Goal: Transaction & Acquisition: Purchase product/service

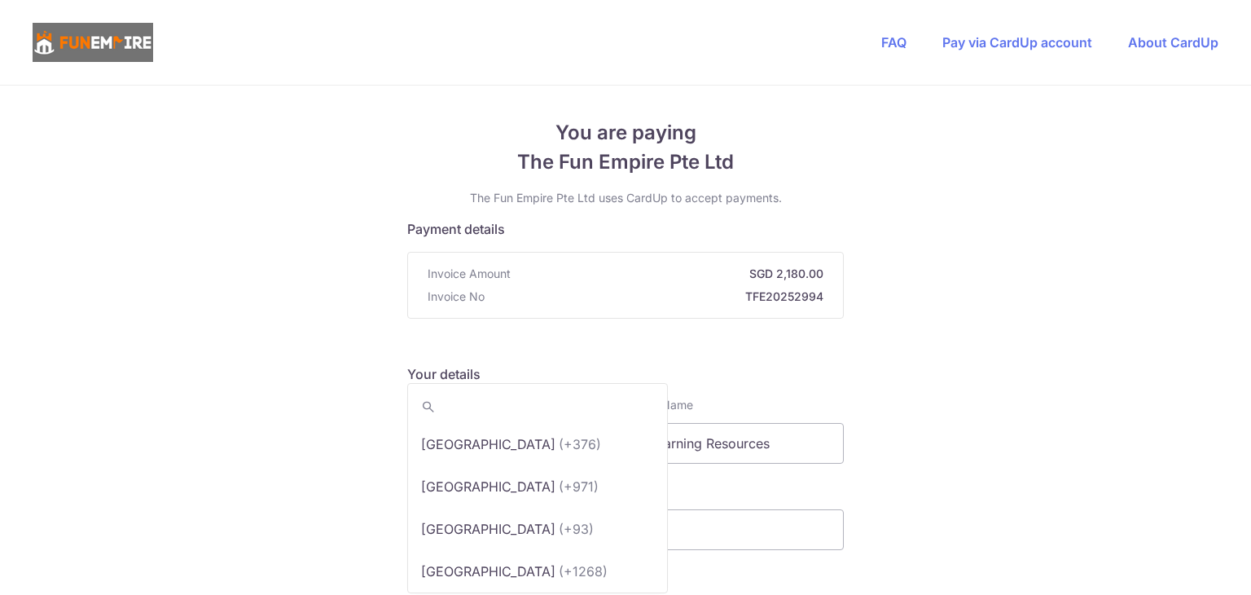
scroll to position [8400, 0]
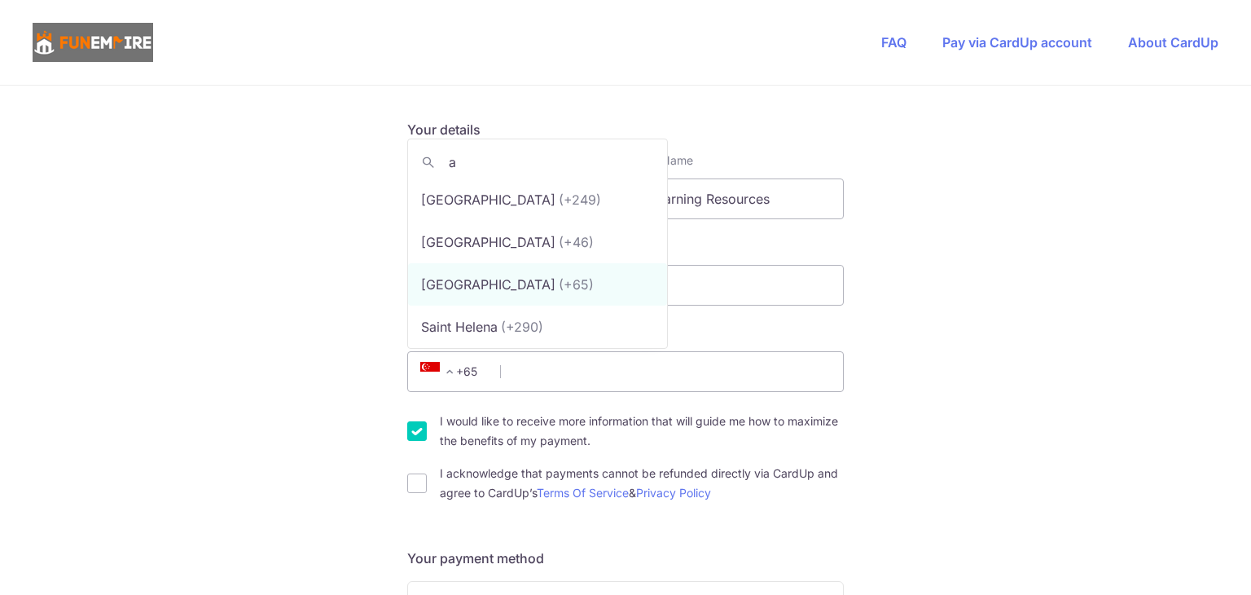
type input "au"
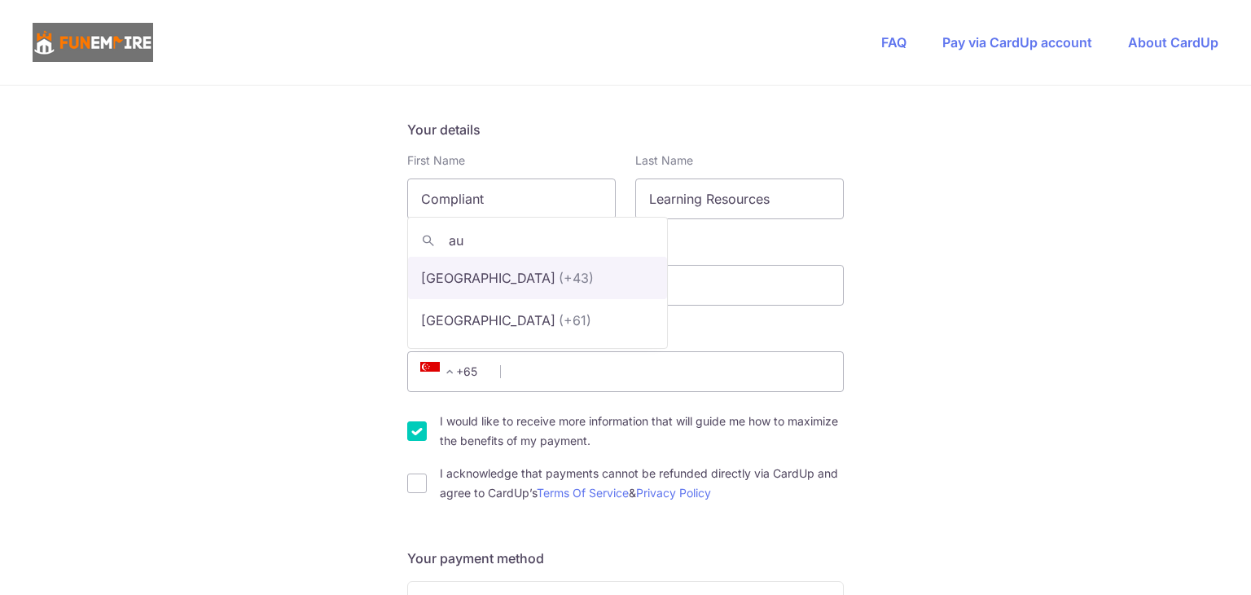
scroll to position [0, 0]
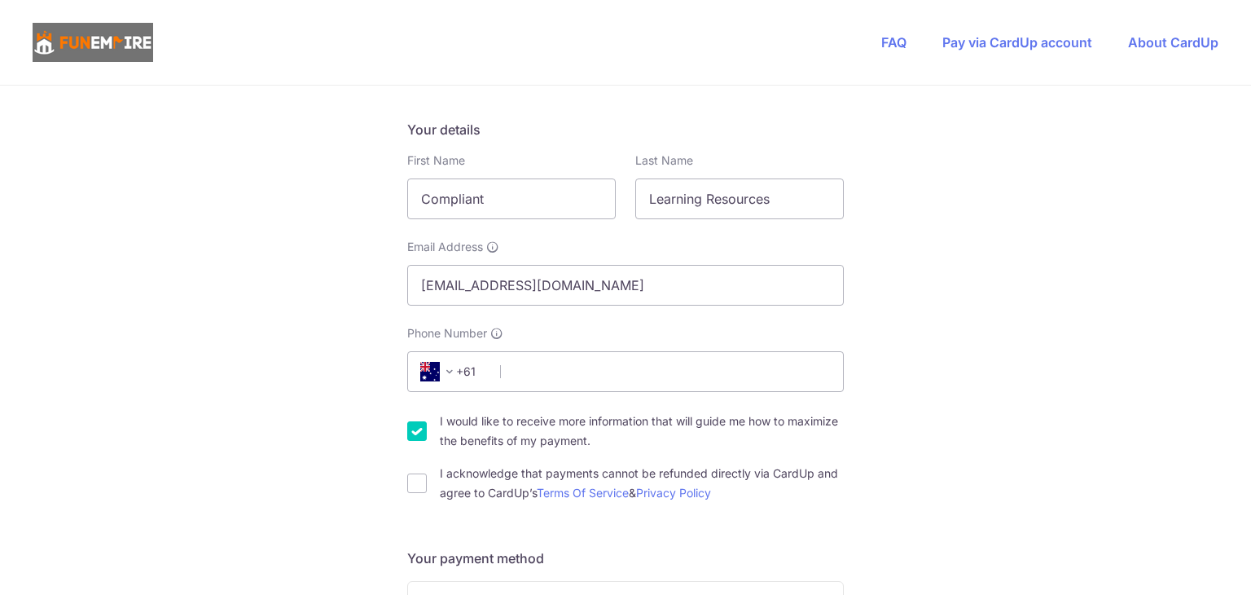
select select "13"
click at [539, 382] on input "Phone Number" at bounding box center [625, 371] width 437 height 41
click at [554, 377] on input "Phone Number" at bounding box center [625, 371] width 437 height 41
paste input "480093650"
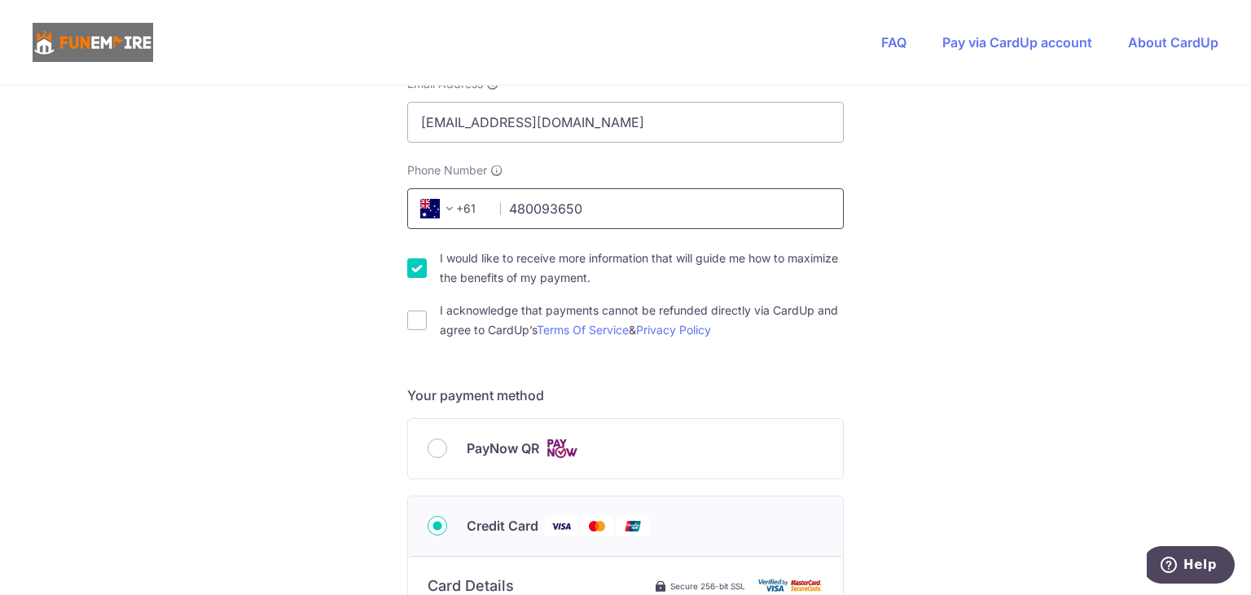
scroll to position [733, 0]
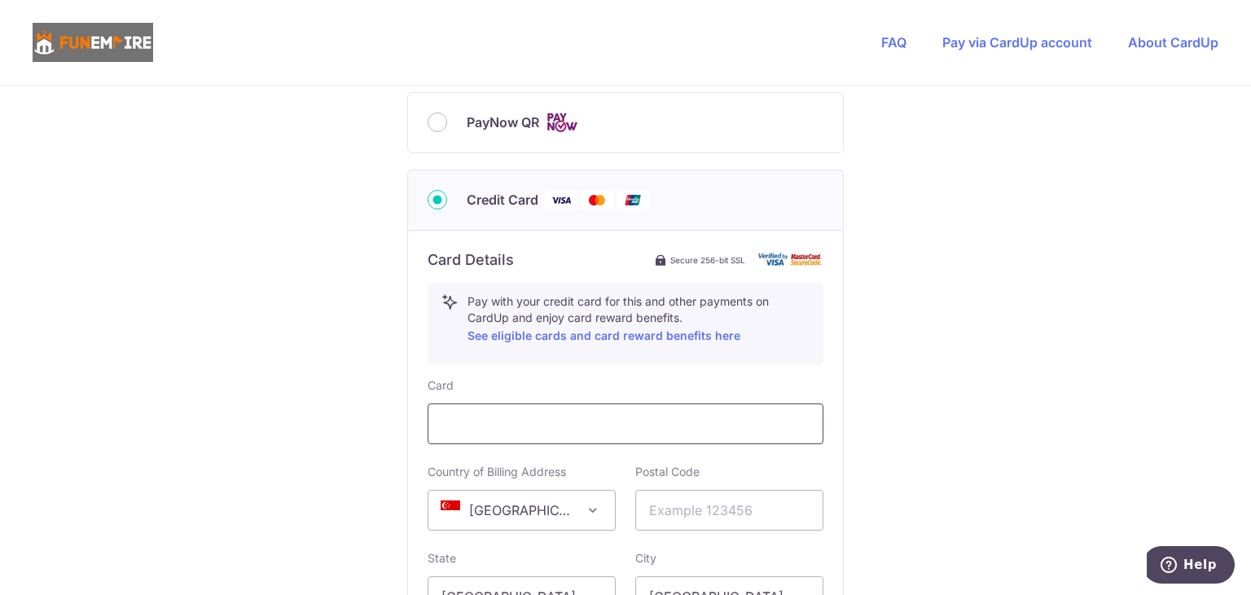
type input "480093650"
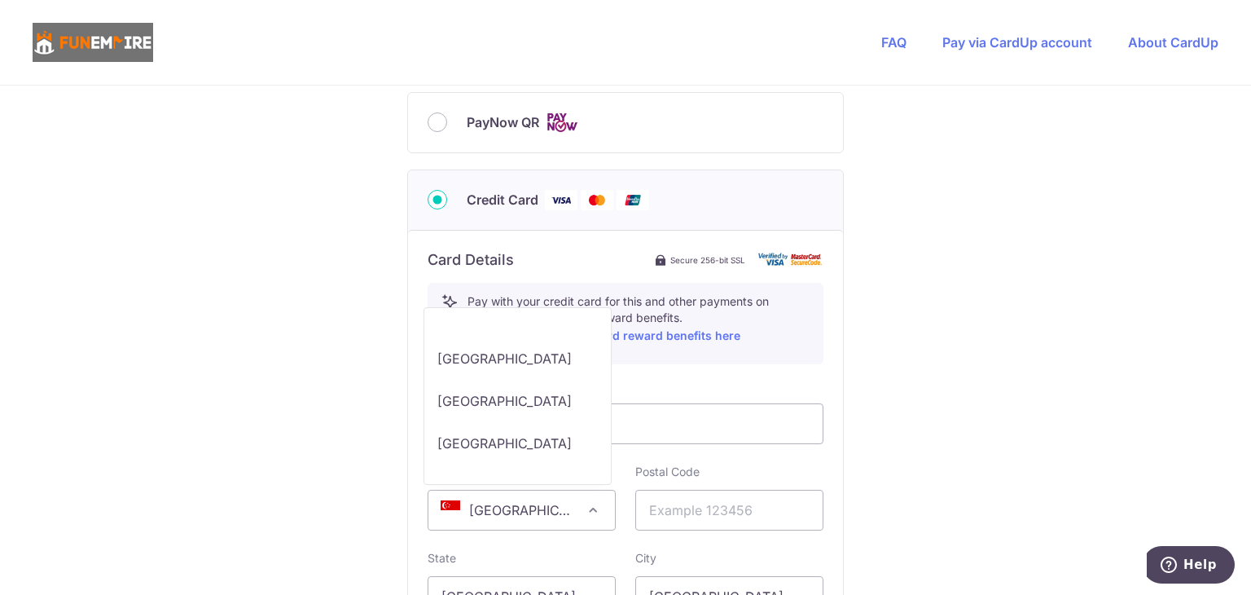
click at [520, 496] on span "[GEOGRAPHIC_DATA]" at bounding box center [521, 509] width 187 height 39
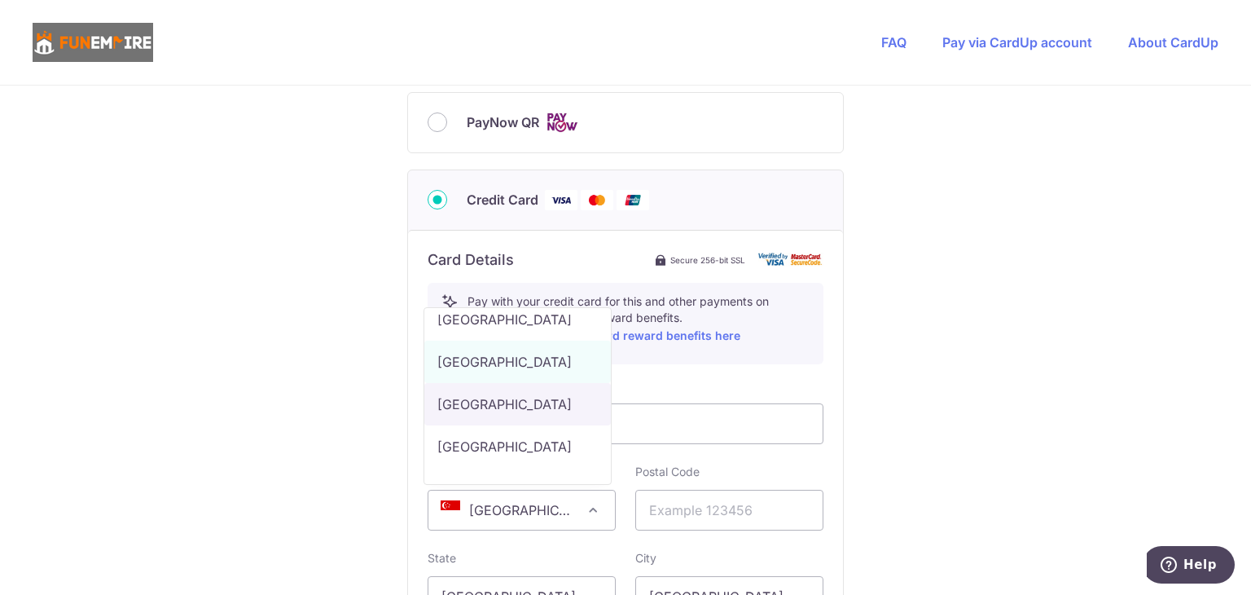
click at [503, 509] on span "[GEOGRAPHIC_DATA]" at bounding box center [521, 509] width 187 height 39
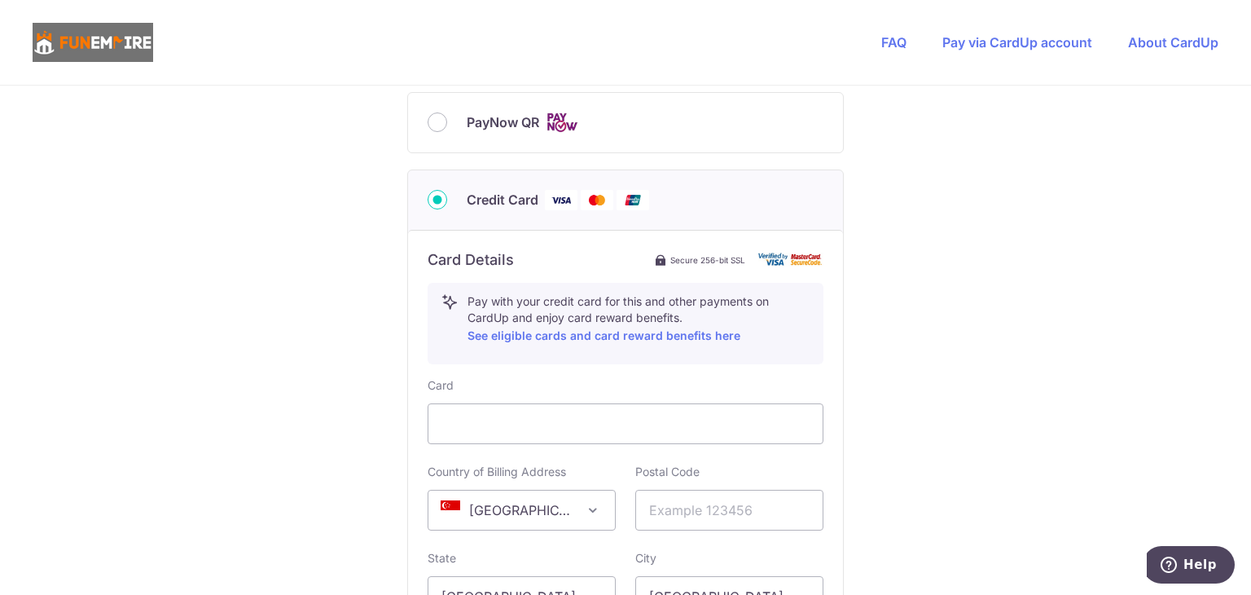
click at [503, 509] on span "[GEOGRAPHIC_DATA]" at bounding box center [521, 509] width 187 height 39
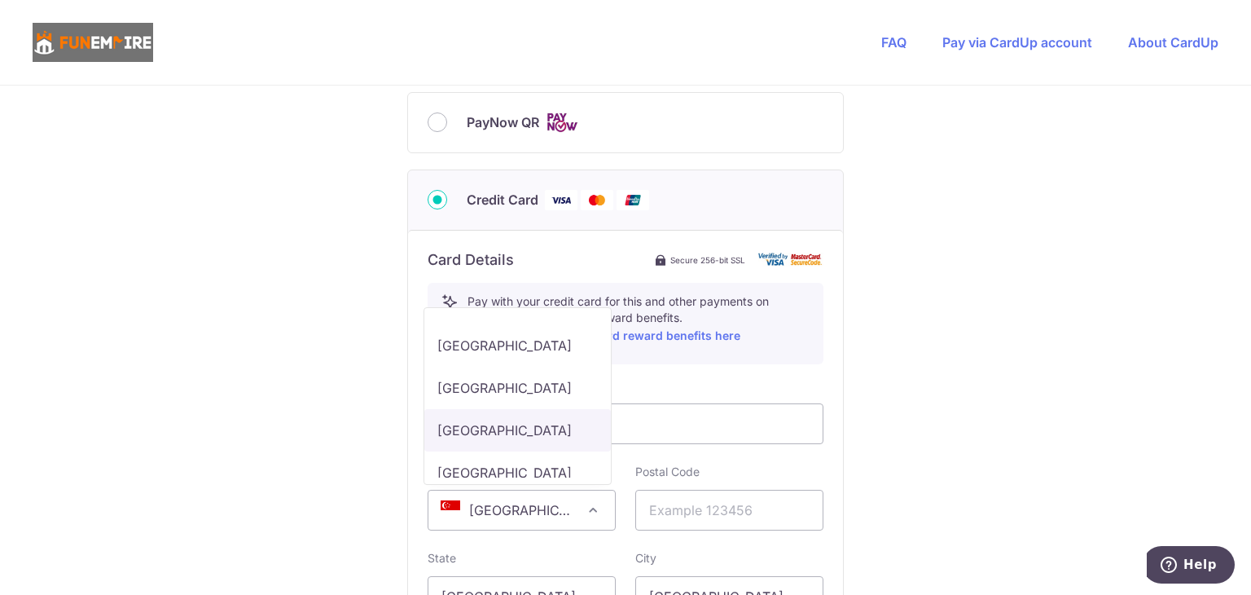
scroll to position [570, 0]
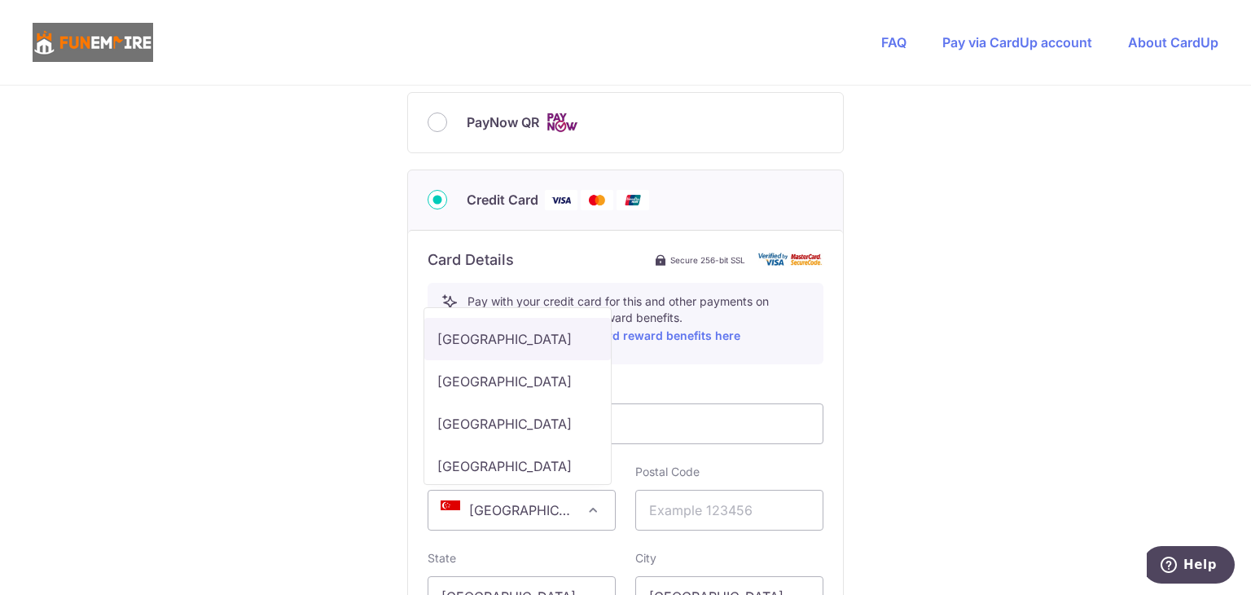
select select "AU"
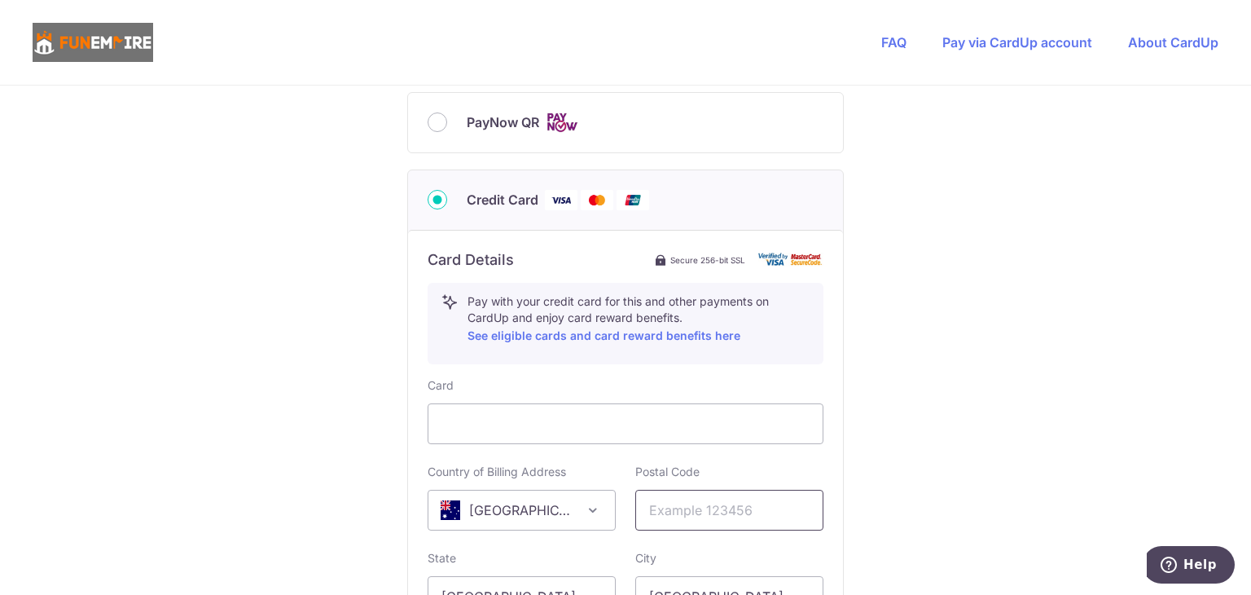
click at [684, 516] on input "text" at bounding box center [729, 510] width 188 height 41
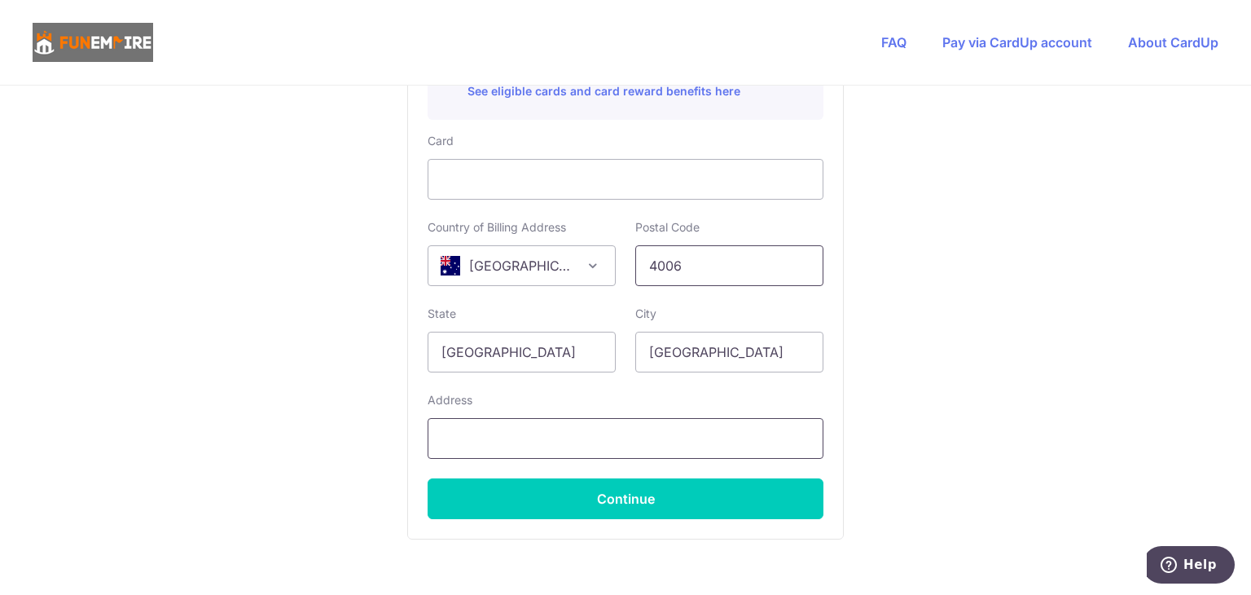
type input "4006"
click at [527, 431] on input "text" at bounding box center [626, 438] width 396 height 41
drag, startPoint x: 538, startPoint y: 353, endPoint x: 383, endPoint y: 336, distance: 156.4
type input "[GEOGRAPHIC_DATA]"
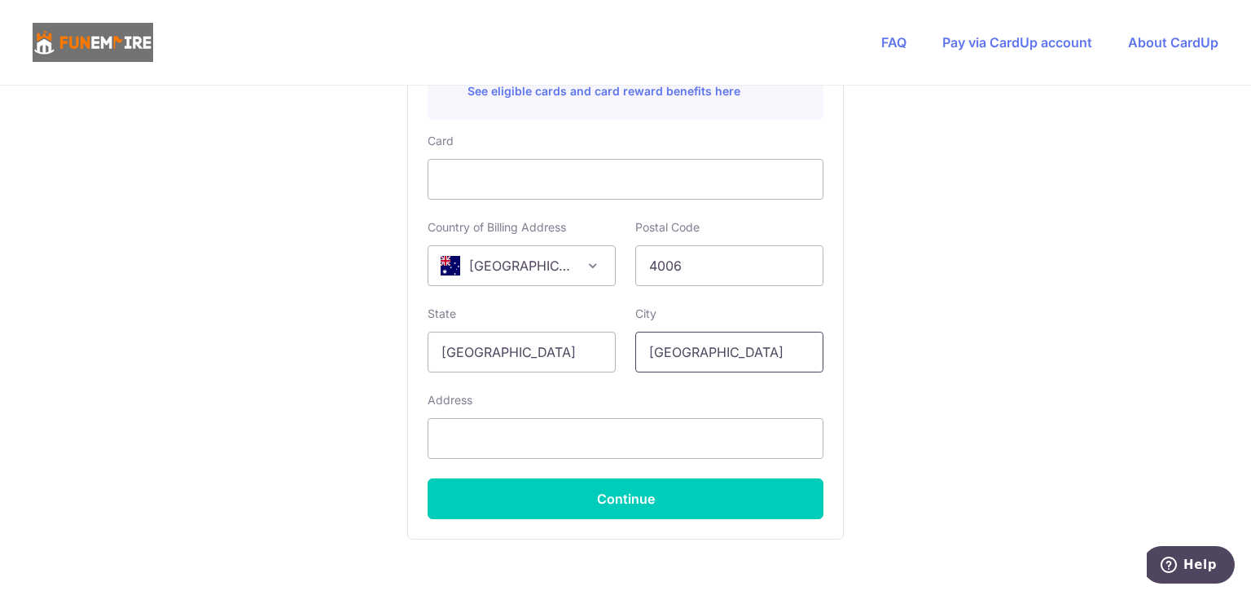
type input "[GEOGRAPHIC_DATA]"
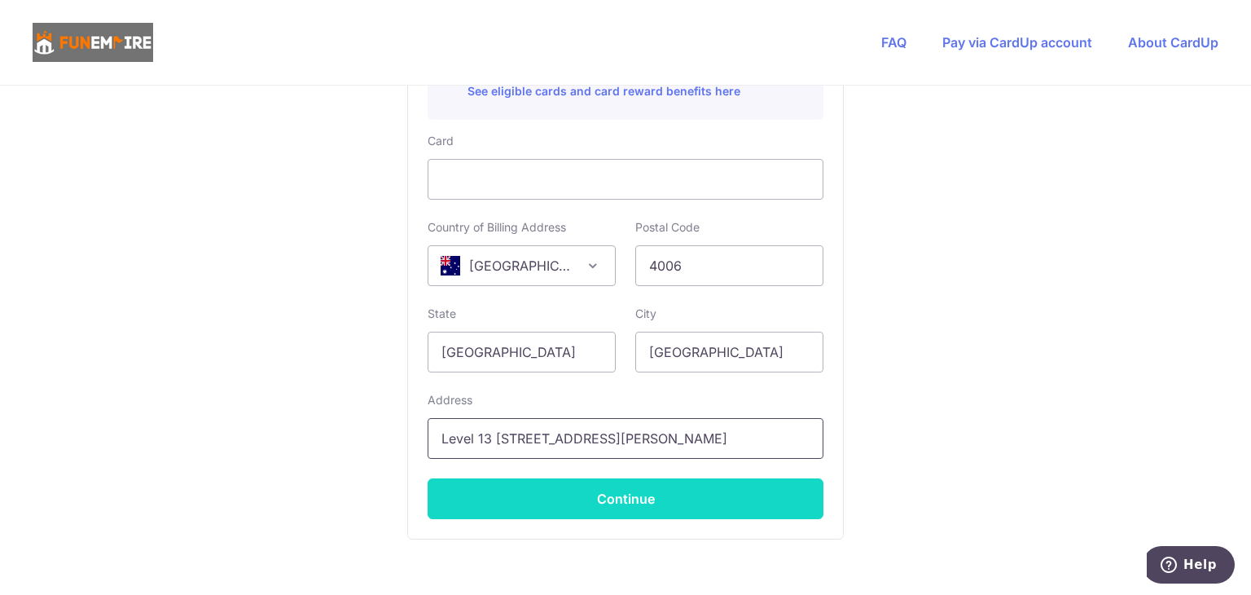
type input "Level 13 269 Wickham Street"
click at [648, 509] on button "Continue" at bounding box center [626, 498] width 396 height 41
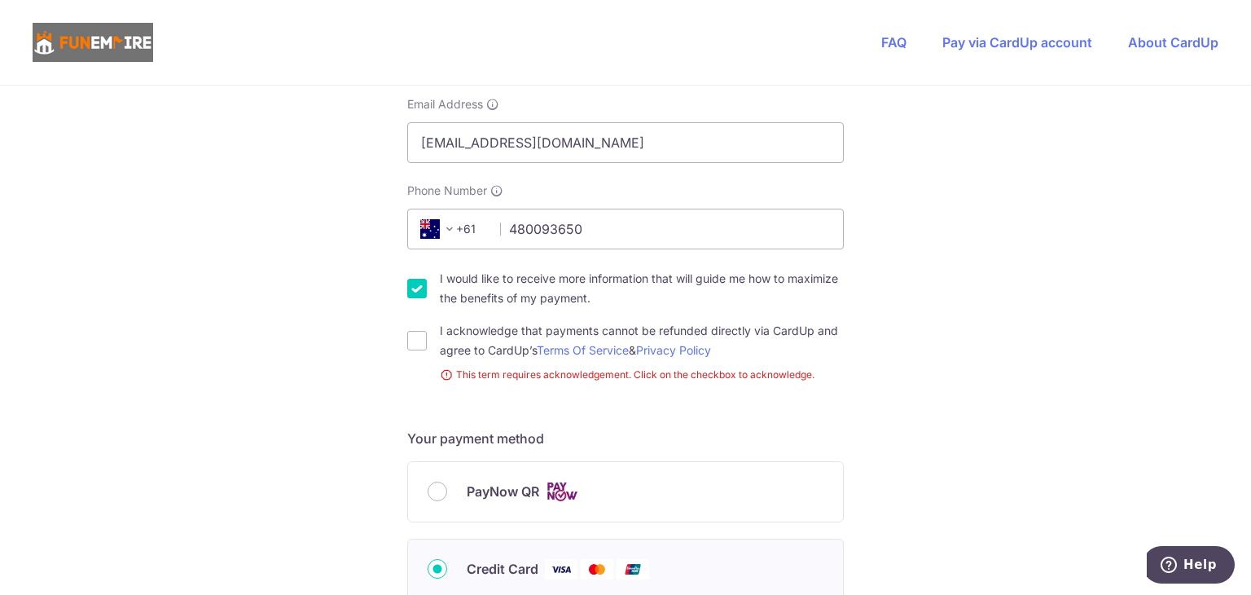
click at [411, 349] on div "I acknowledge that payments cannot be refunded directly via CardUp and agree to…" at bounding box center [625, 340] width 437 height 39
click at [408, 345] on input "I acknowledge that payments cannot be refunded directly via CardUp and agree to…" at bounding box center [417, 341] width 20 height 20
checkbox input "true"
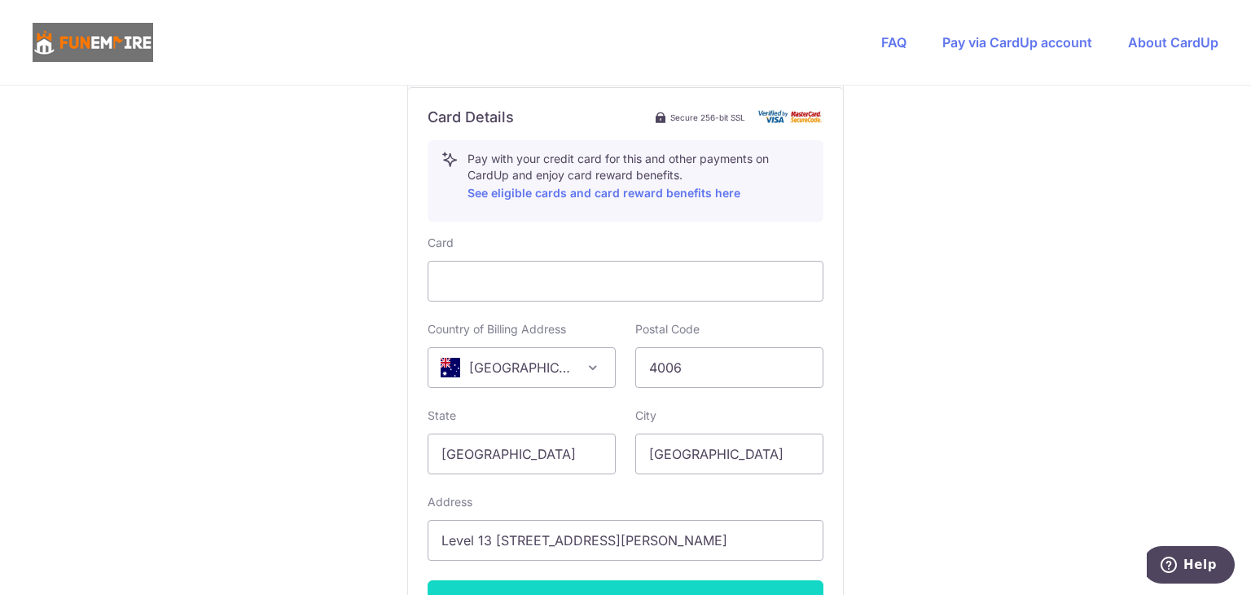
scroll to position [1079, 0]
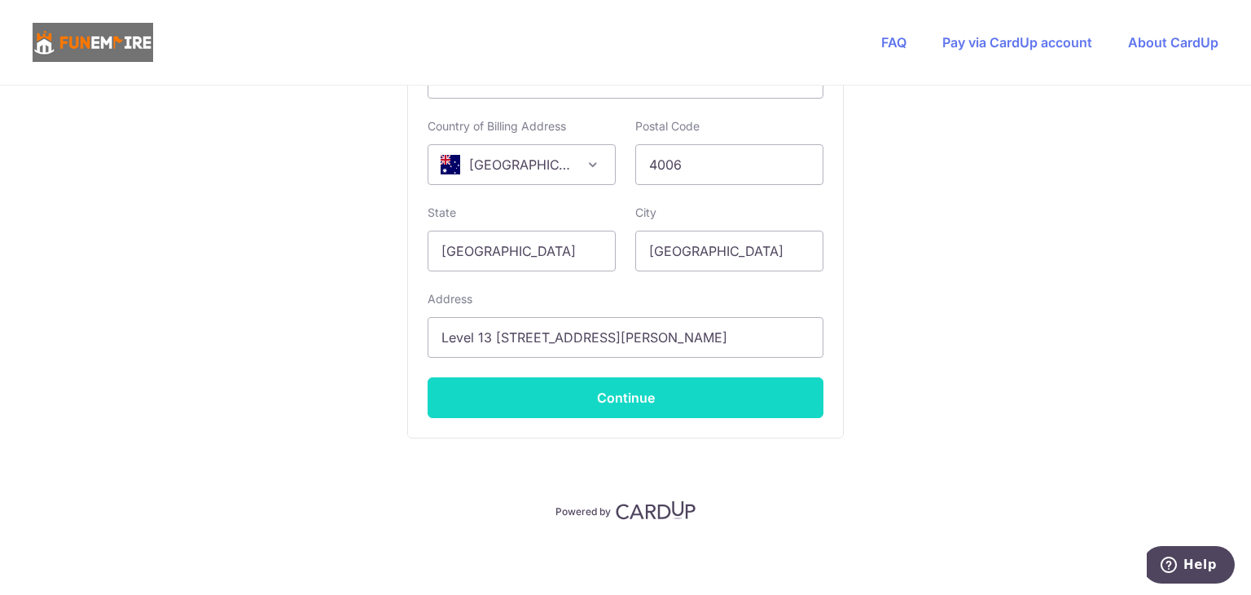
click at [718, 393] on button "Continue" at bounding box center [626, 397] width 396 height 41
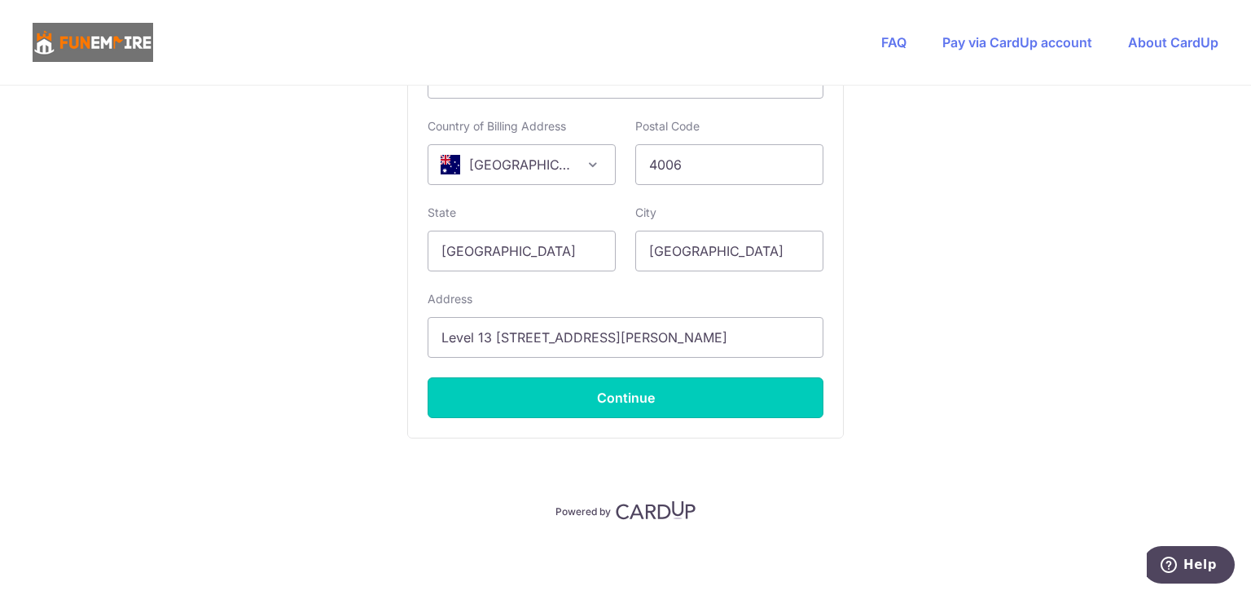
type input "**** 0272"
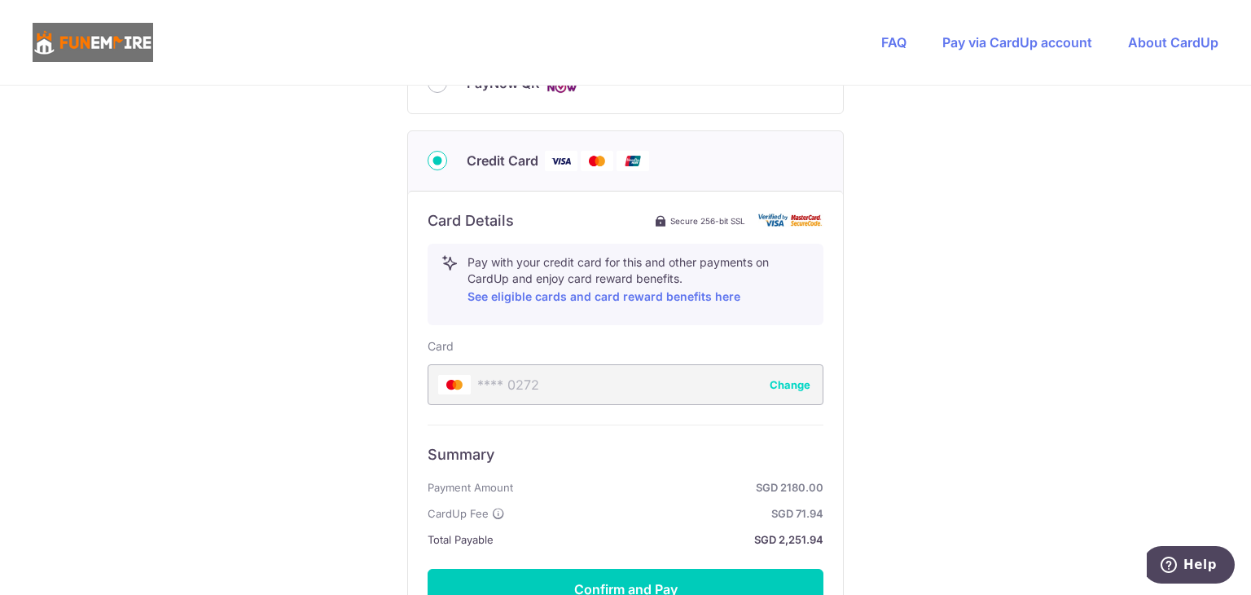
scroll to position [963, 0]
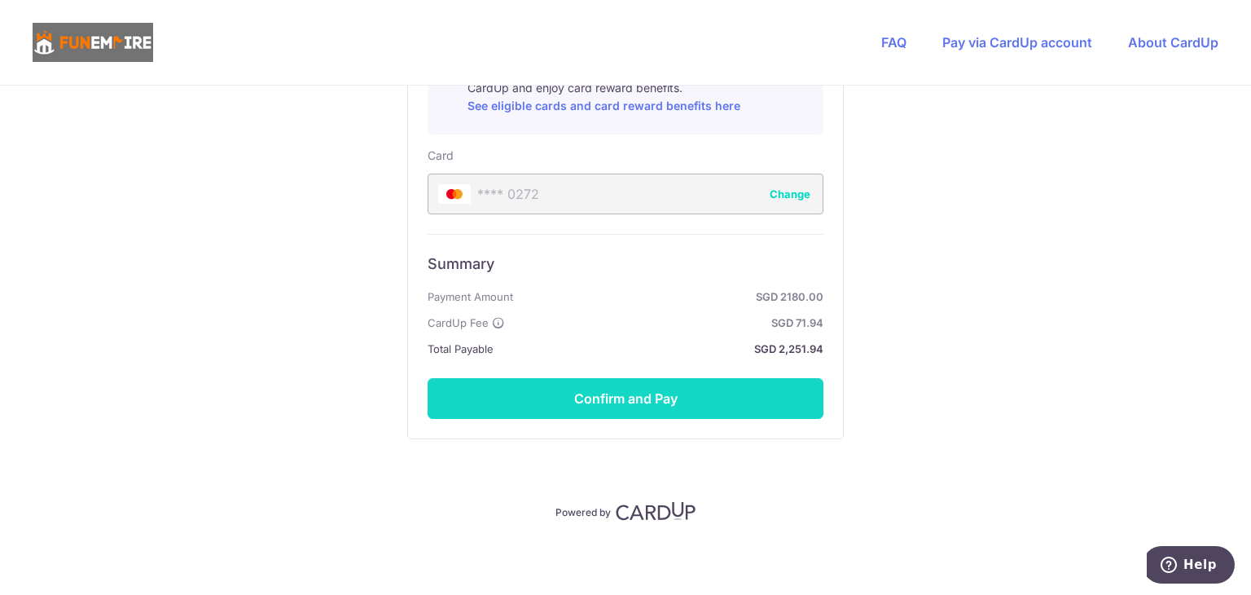
click at [667, 386] on button "Confirm and Pay" at bounding box center [626, 398] width 396 height 41
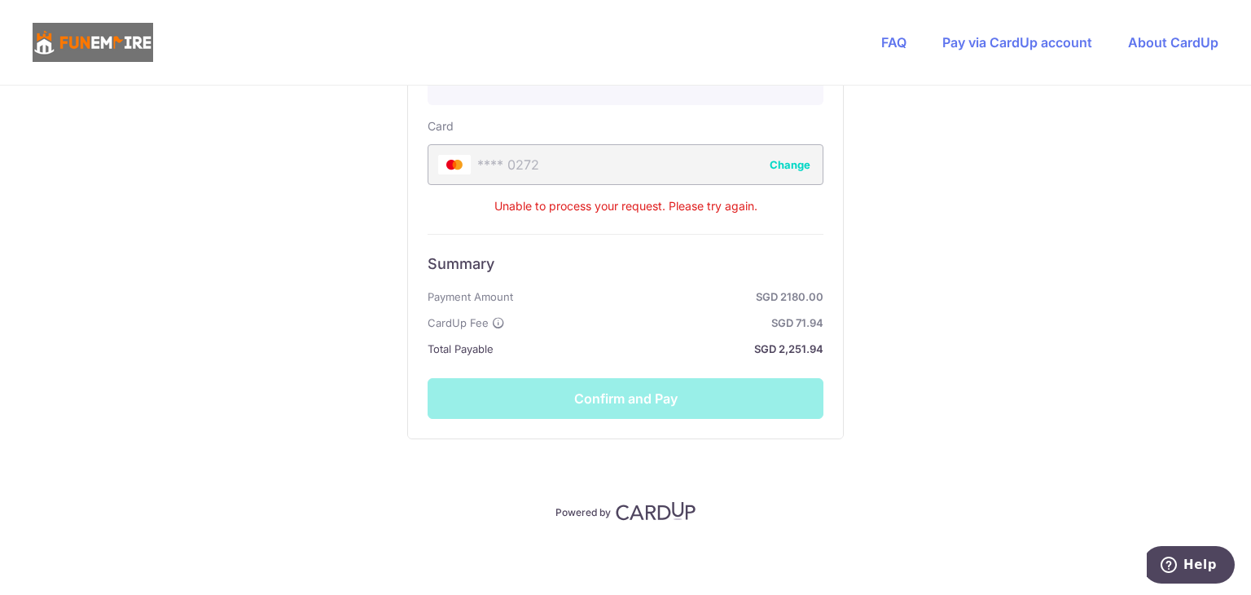
scroll to position [666, 0]
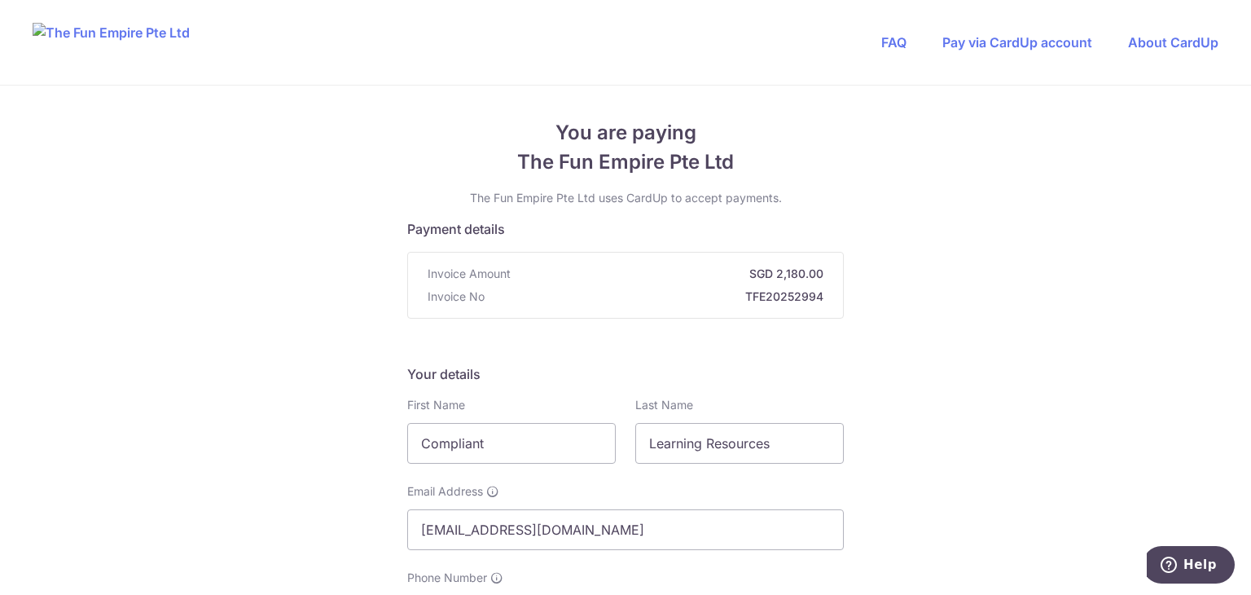
scroll to position [326, 0]
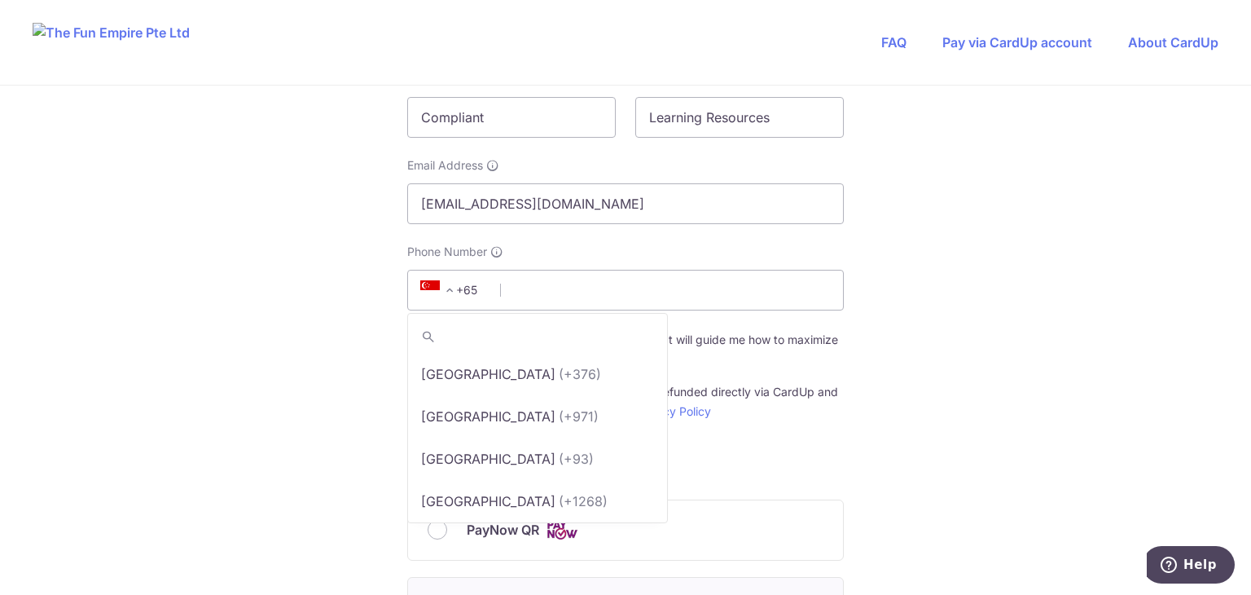
click at [464, 293] on span "+65" at bounding box center [451, 290] width 73 height 20
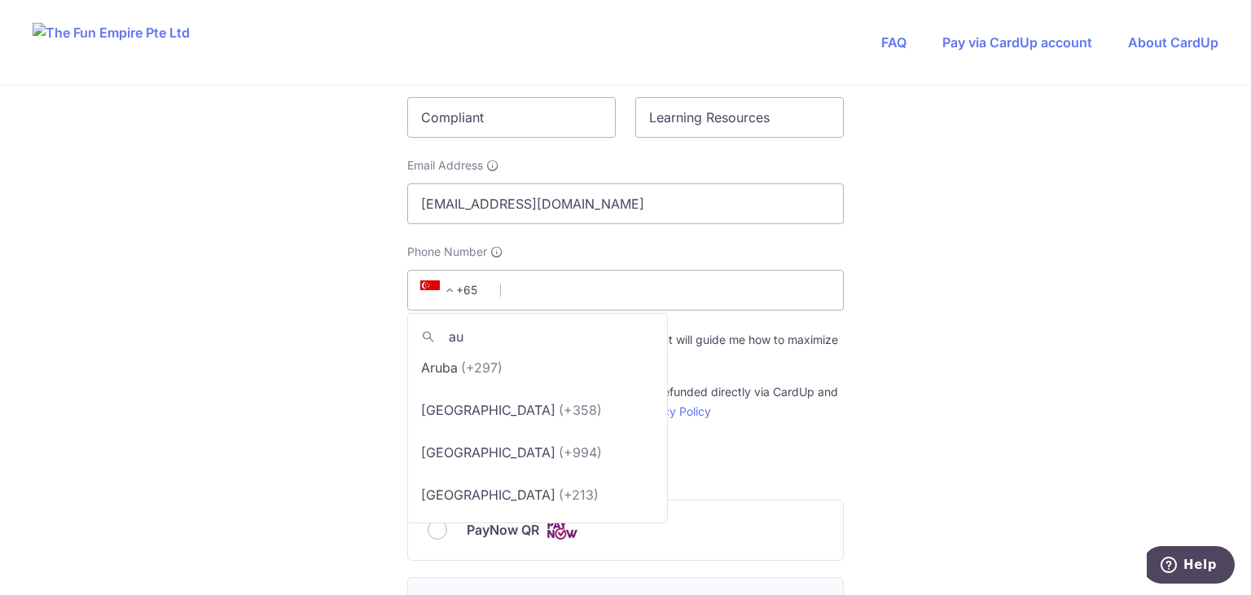
scroll to position [0, 0]
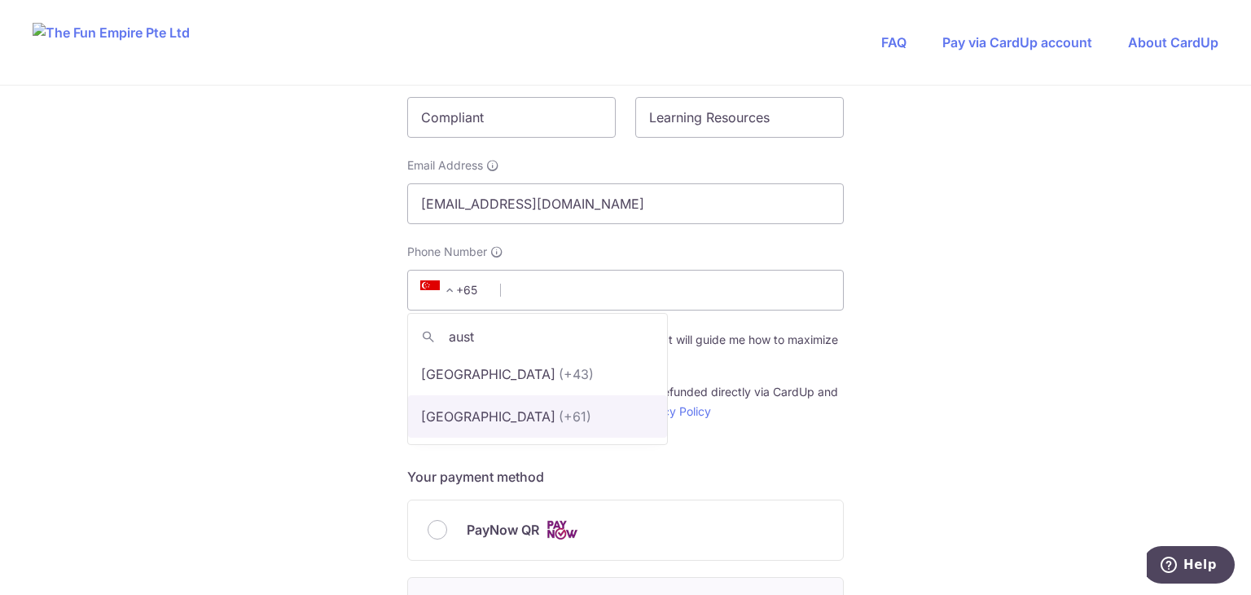
type input "aust"
select select "13"
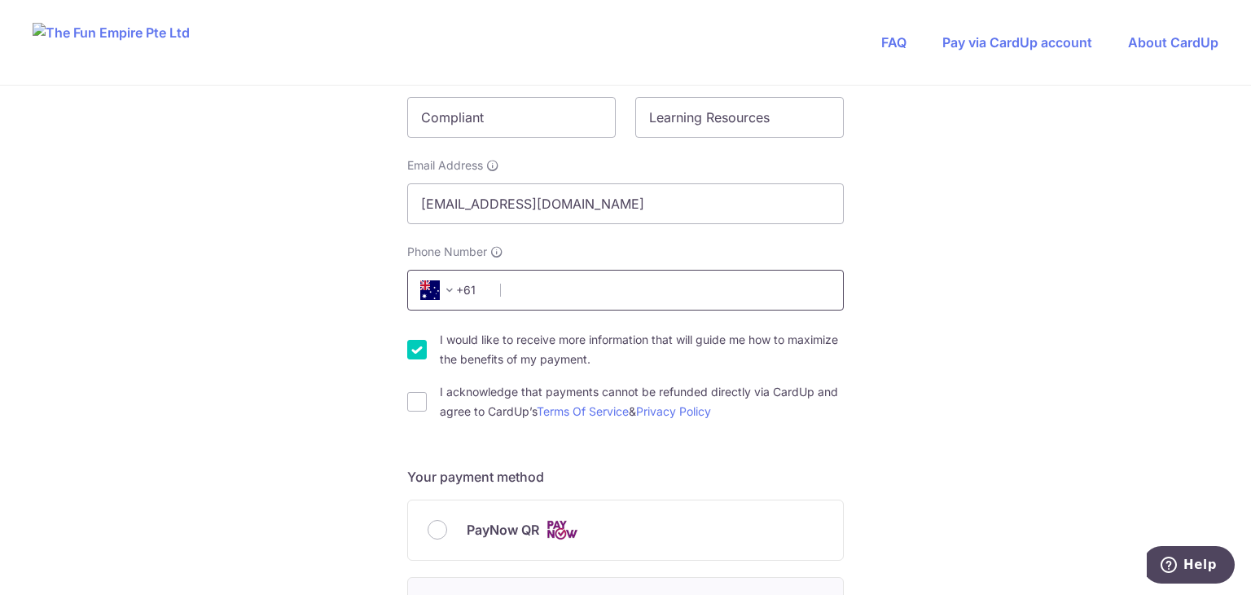
click at [665, 275] on input "Phone Number" at bounding box center [625, 290] width 437 height 41
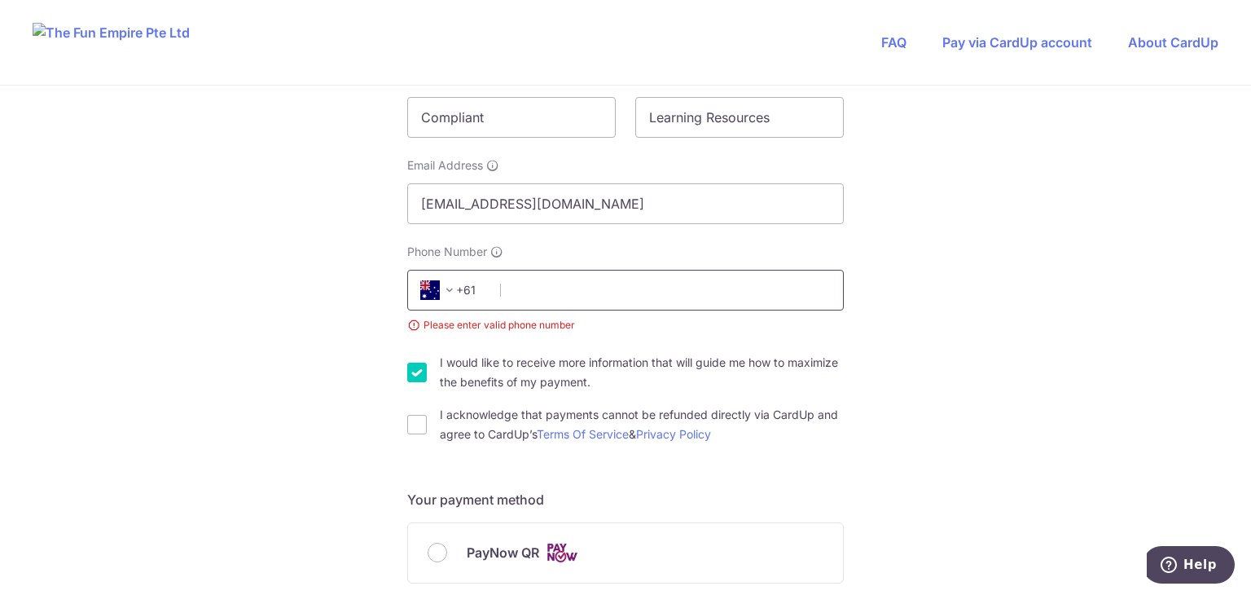
click at [533, 283] on input "Phone Number" at bounding box center [625, 290] width 437 height 41
paste input "480093650"
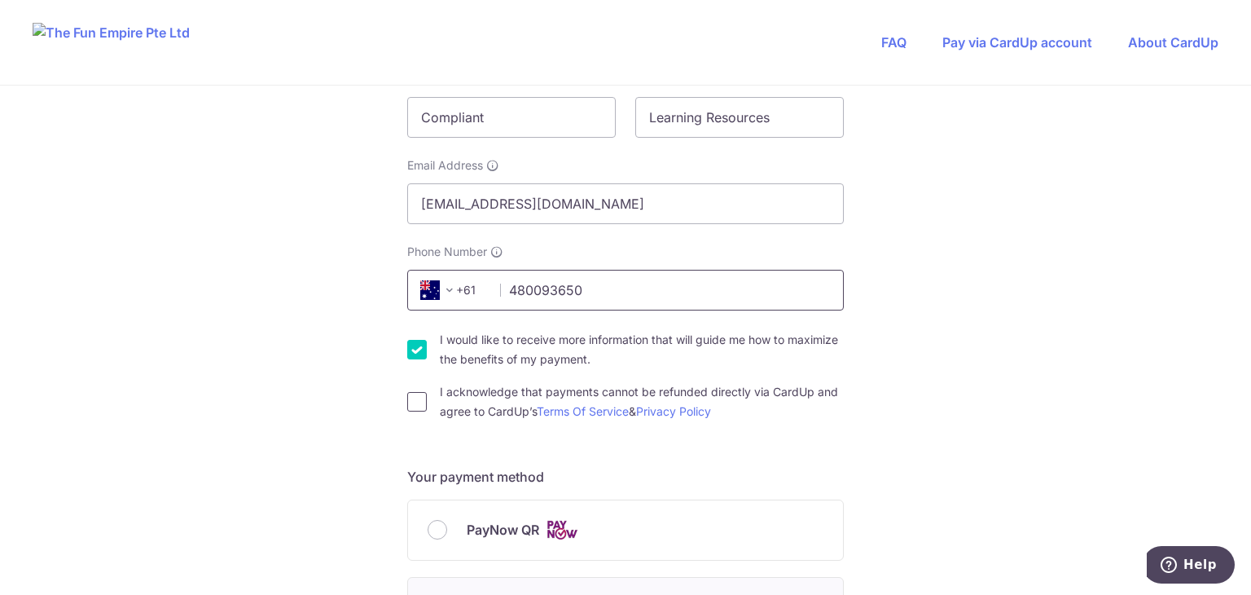
type input "480093650"
click at [408, 398] on input "I acknowledge that payments cannot be refunded directly via CardUp and agree to…" at bounding box center [417, 402] width 20 height 20
checkbox input "true"
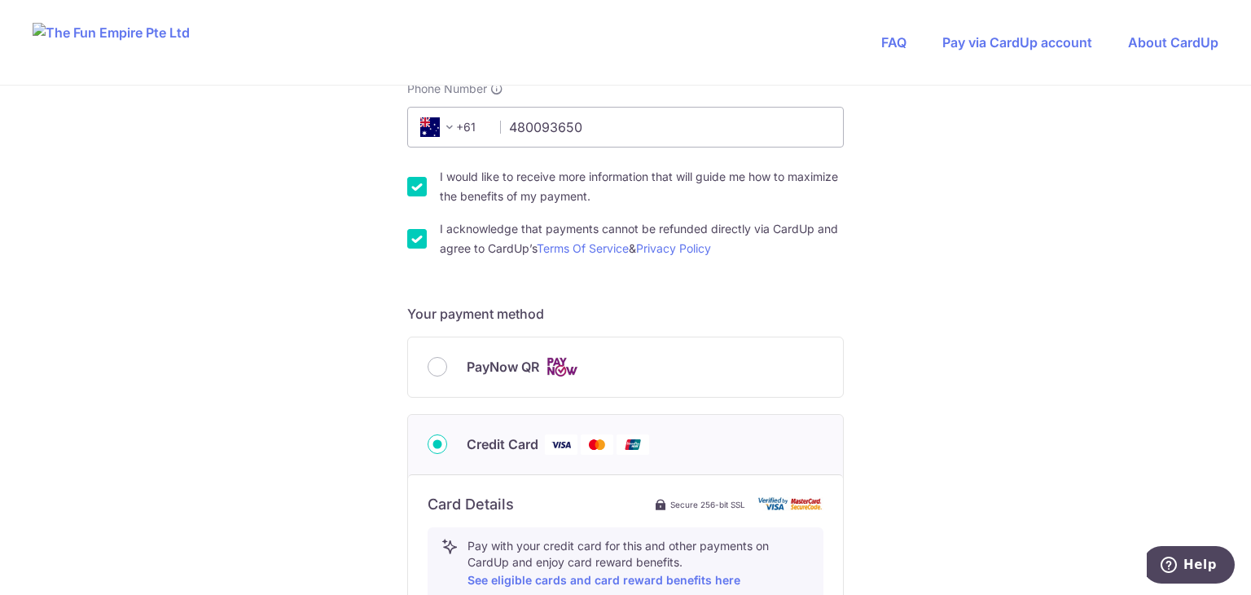
scroll to position [733, 0]
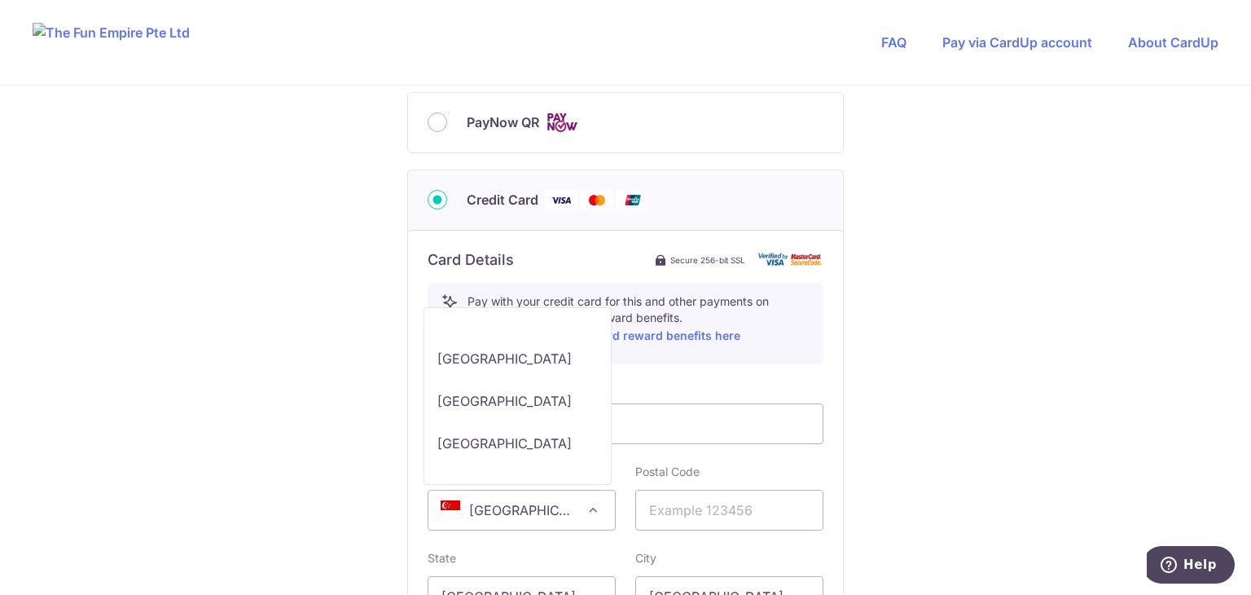
click at [508, 509] on span "[GEOGRAPHIC_DATA]" at bounding box center [521, 509] width 187 height 39
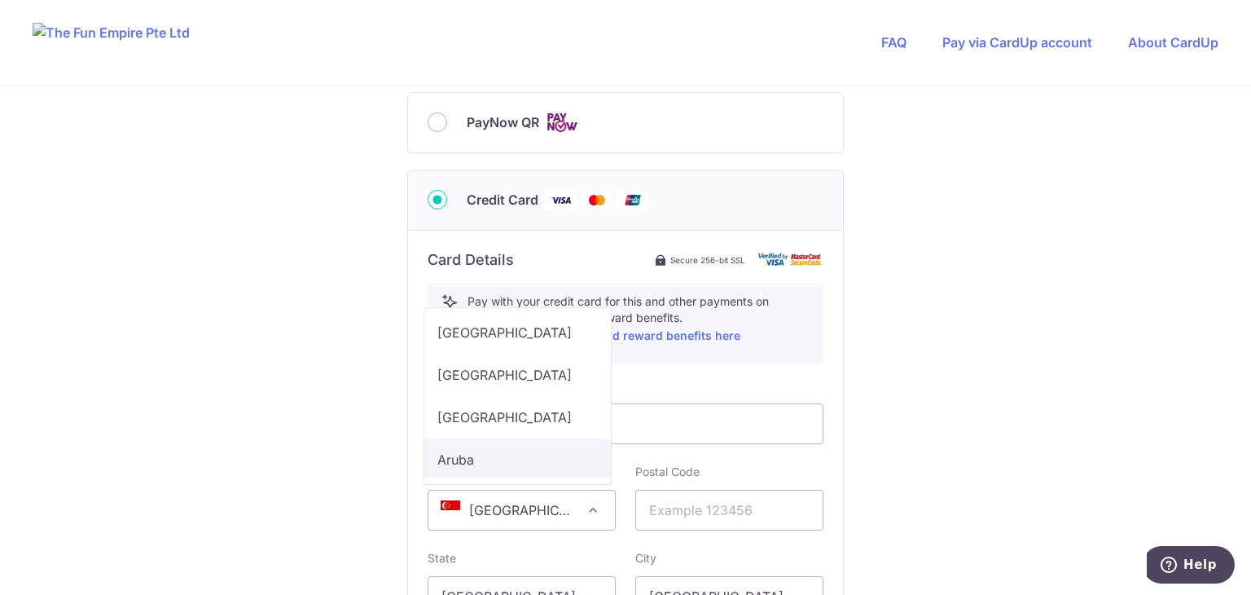
scroll to position [570, 0]
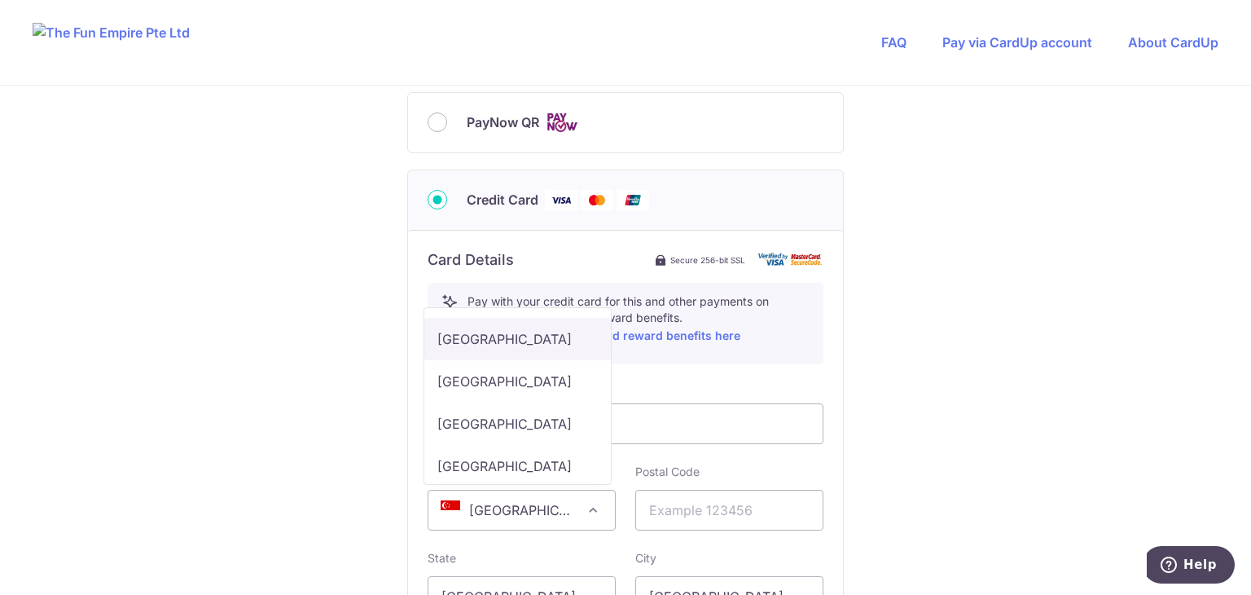
select select "AU"
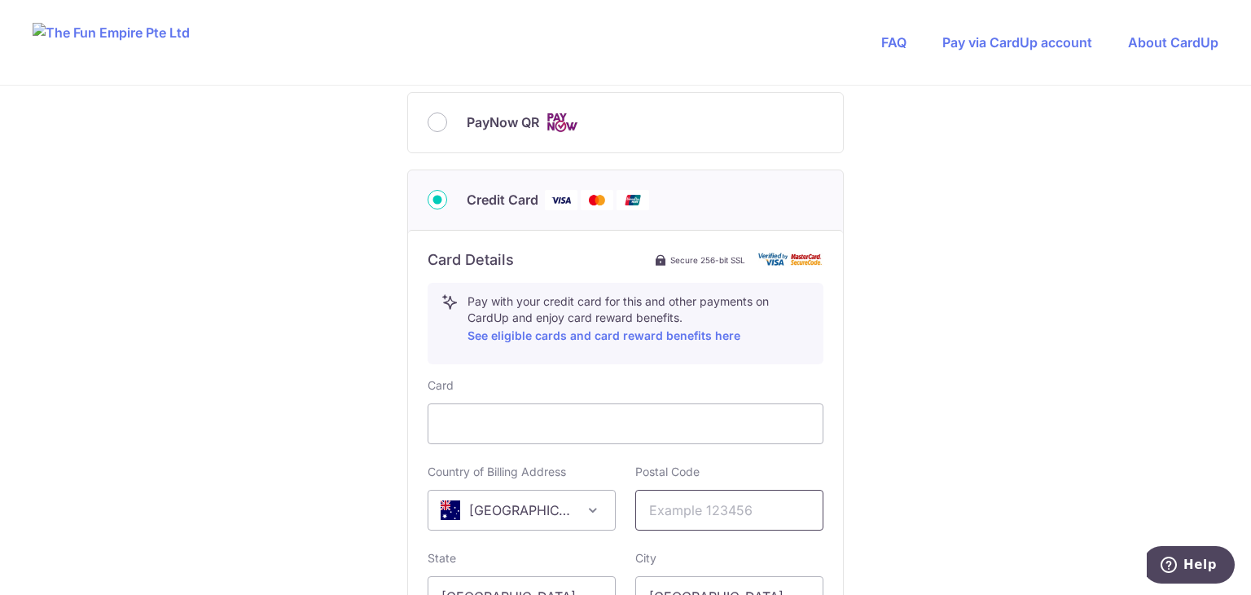
click at [669, 512] on input "text" at bounding box center [729, 510] width 188 height 41
type input "4006"
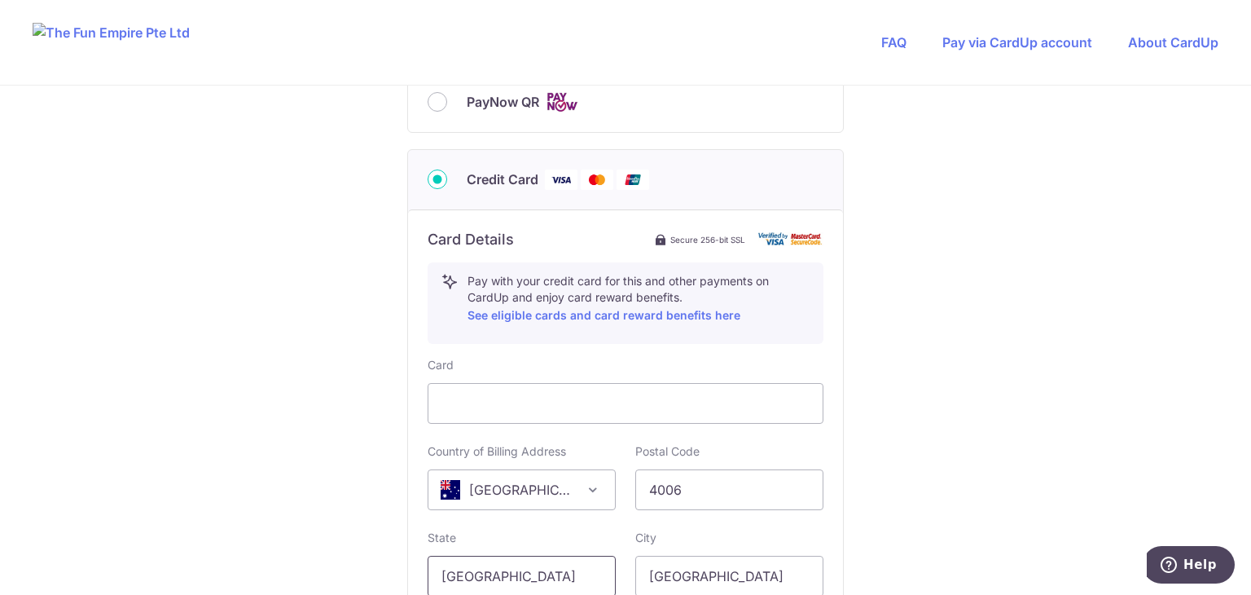
scroll to position [998, 0]
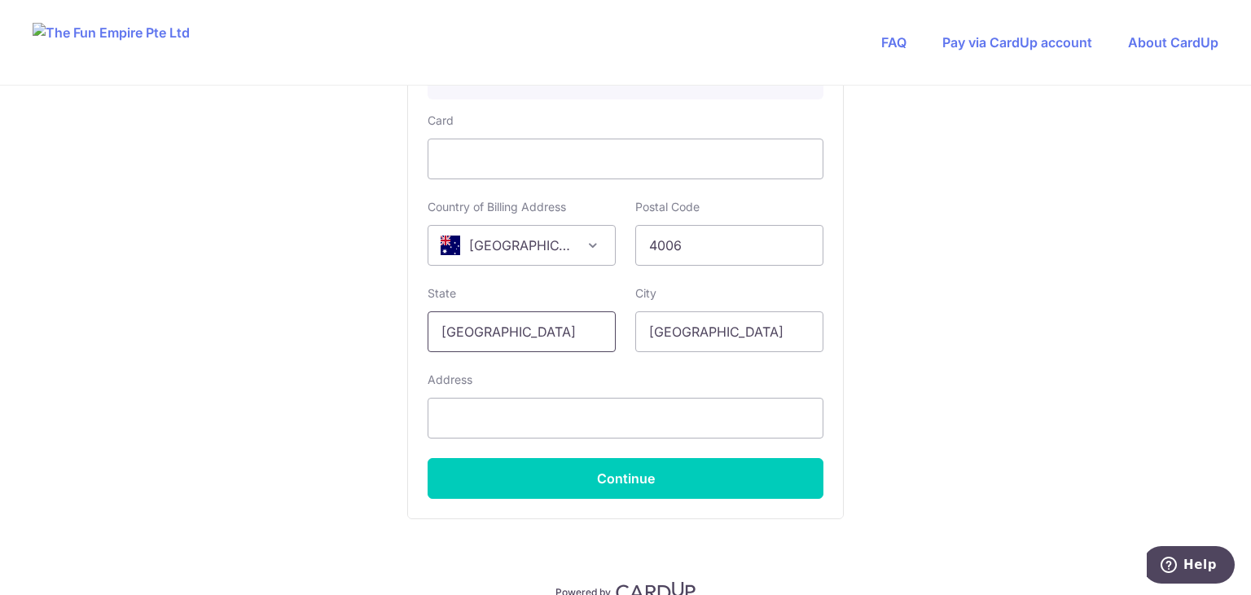
type input "[GEOGRAPHIC_DATA]"
type input "Level 13 [STREET_ADDRESS][PERSON_NAME]"
